Goal: Transaction & Acquisition: Book appointment/travel/reservation

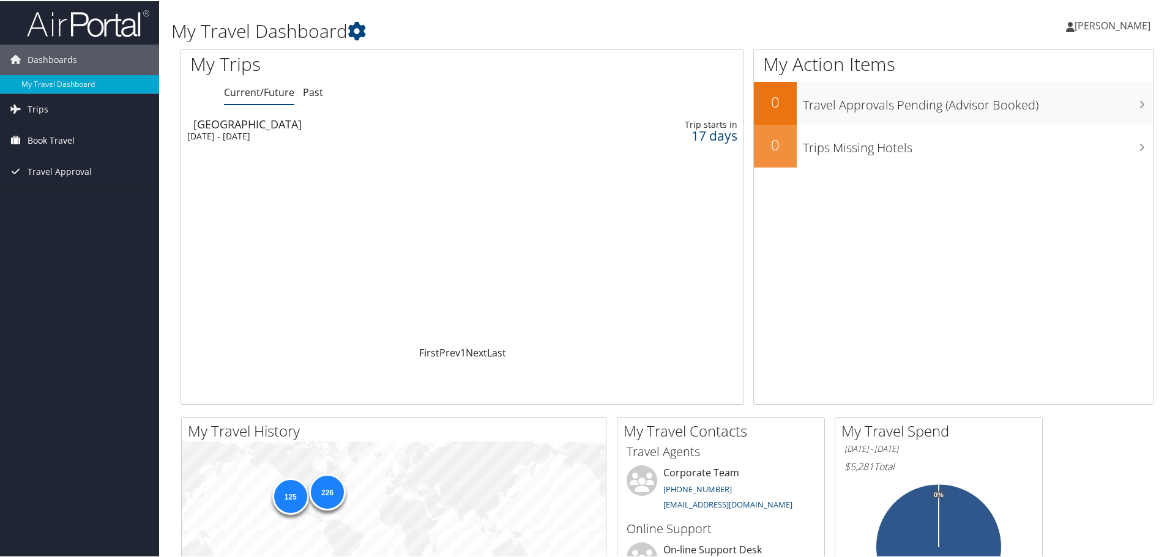
click at [53, 138] on span "Book Travel" at bounding box center [51, 139] width 47 height 31
click at [61, 207] on link "Book/Manage Online Trips" at bounding box center [79, 201] width 159 height 18
